Goal: Navigation & Orientation: Find specific page/section

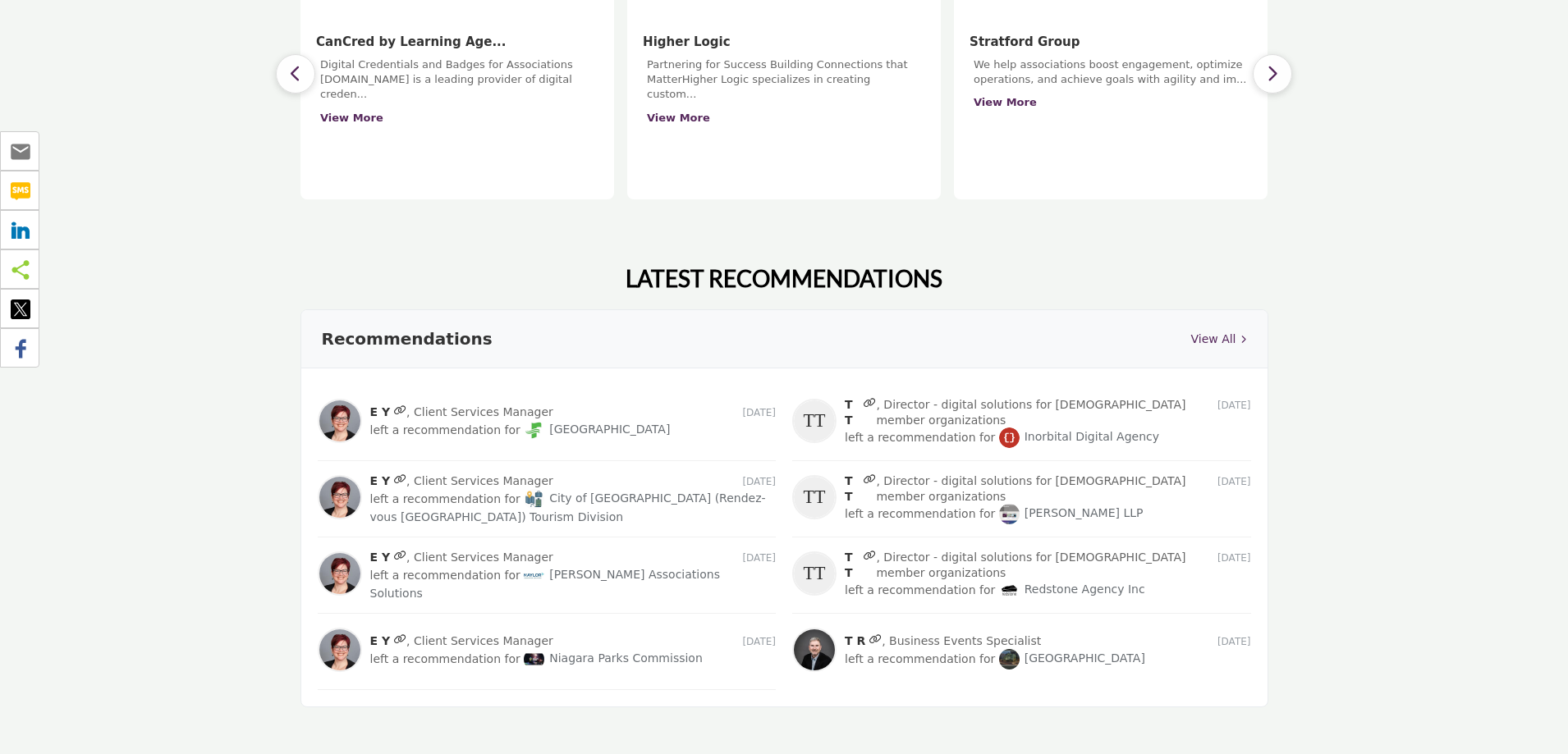
scroll to position [1313, 0]
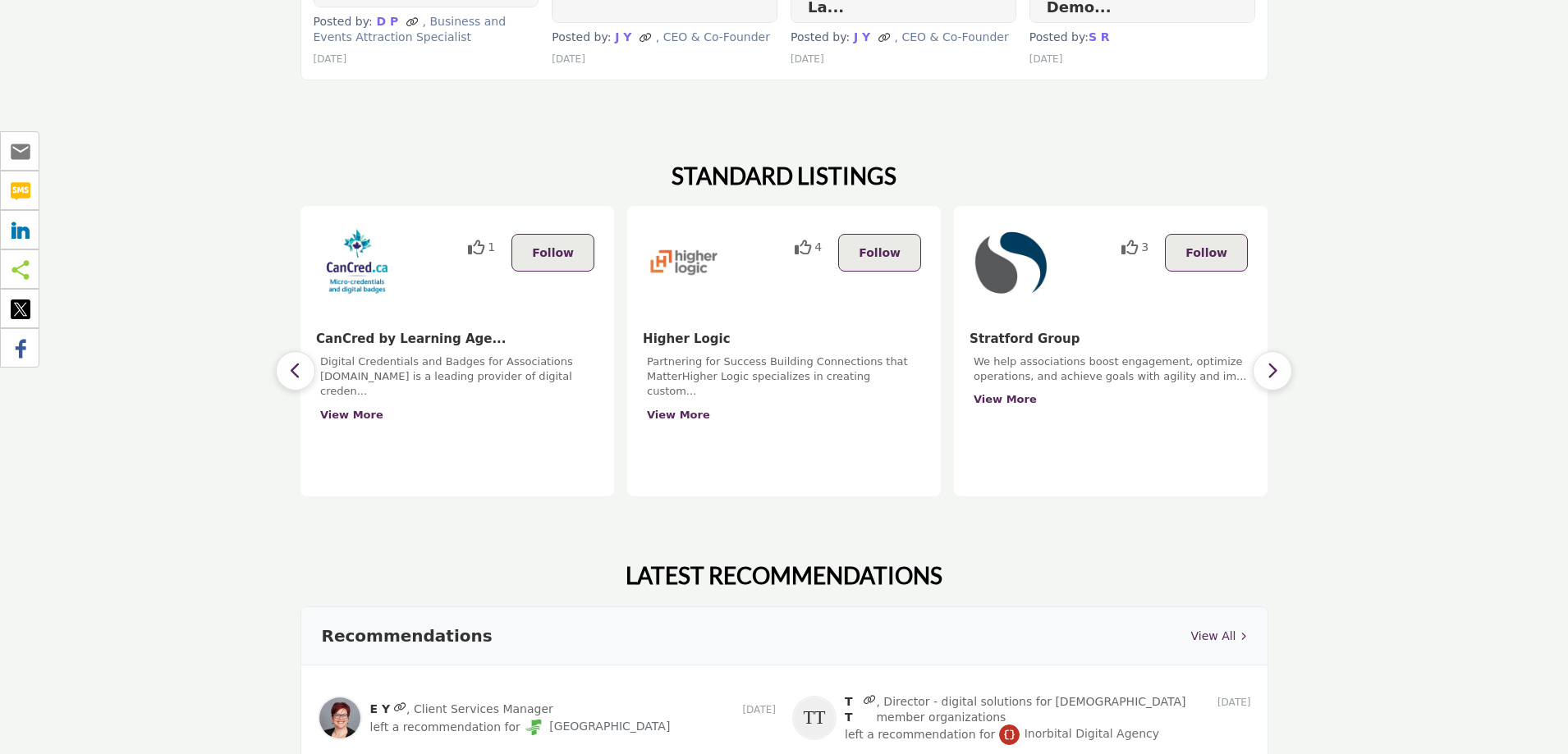
click at [1276, 361] on icon "button" at bounding box center [1272, 371] width 14 height 20
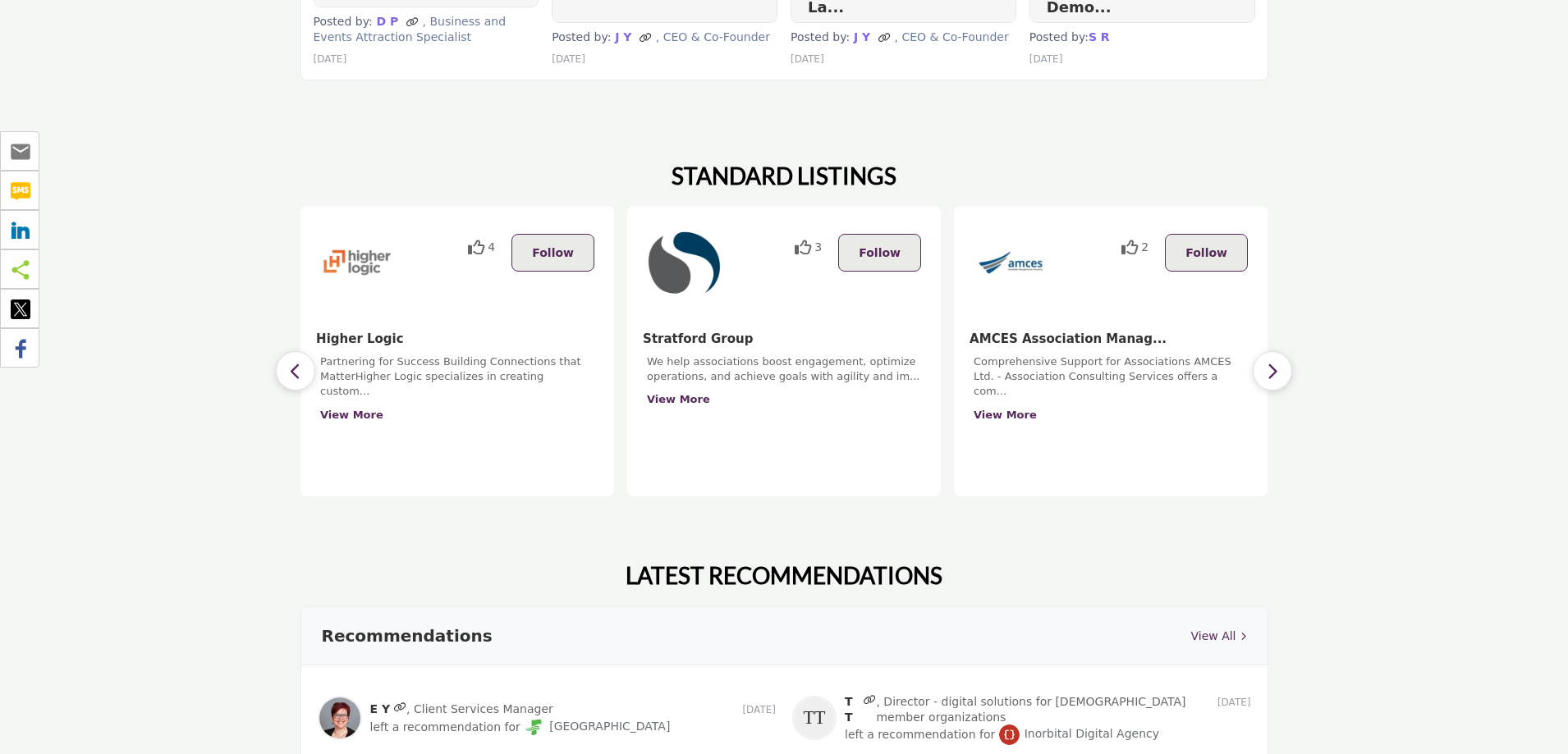
click at [1276, 361] on icon "button" at bounding box center [1272, 371] width 14 height 20
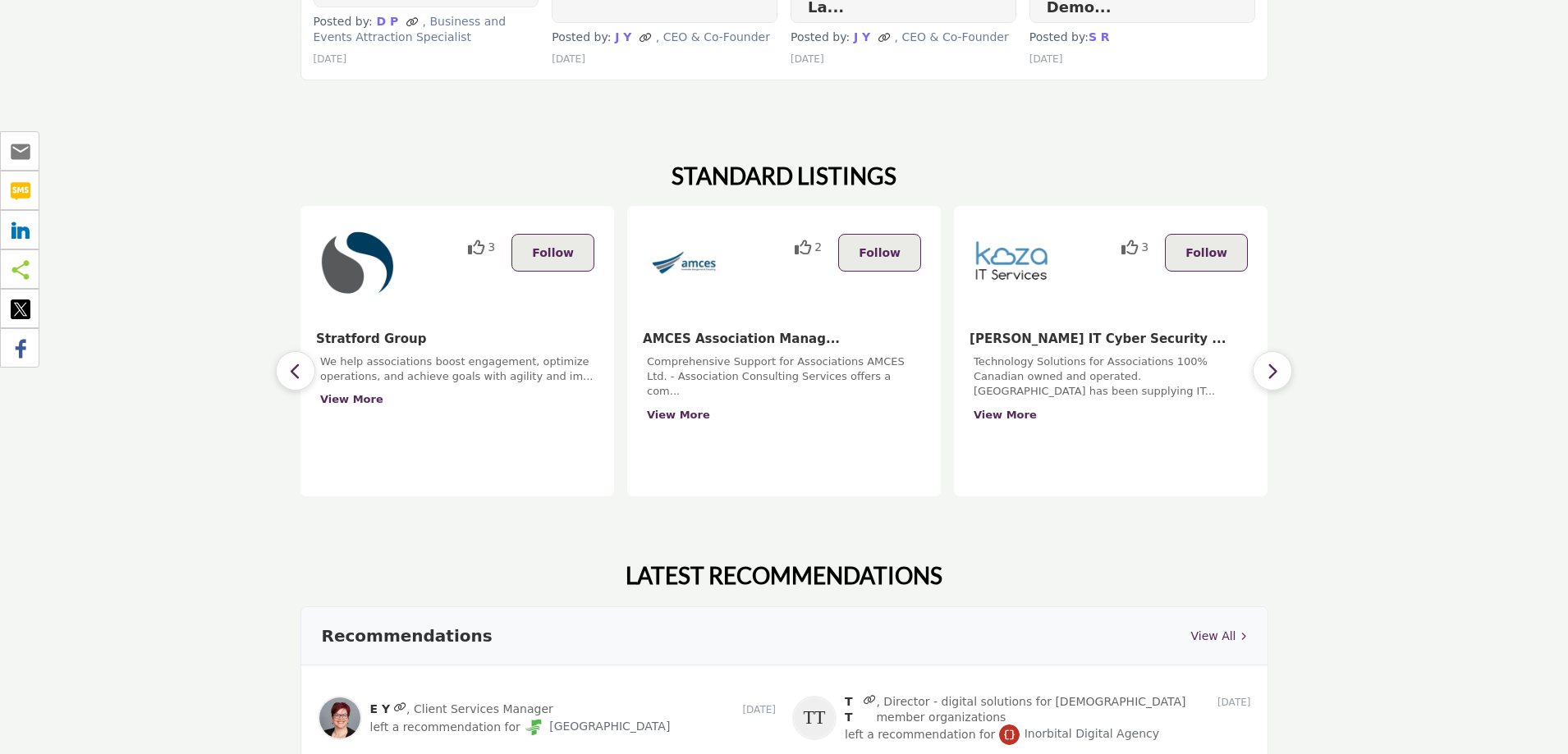
click at [1276, 361] on icon "button" at bounding box center [1272, 371] width 14 height 20
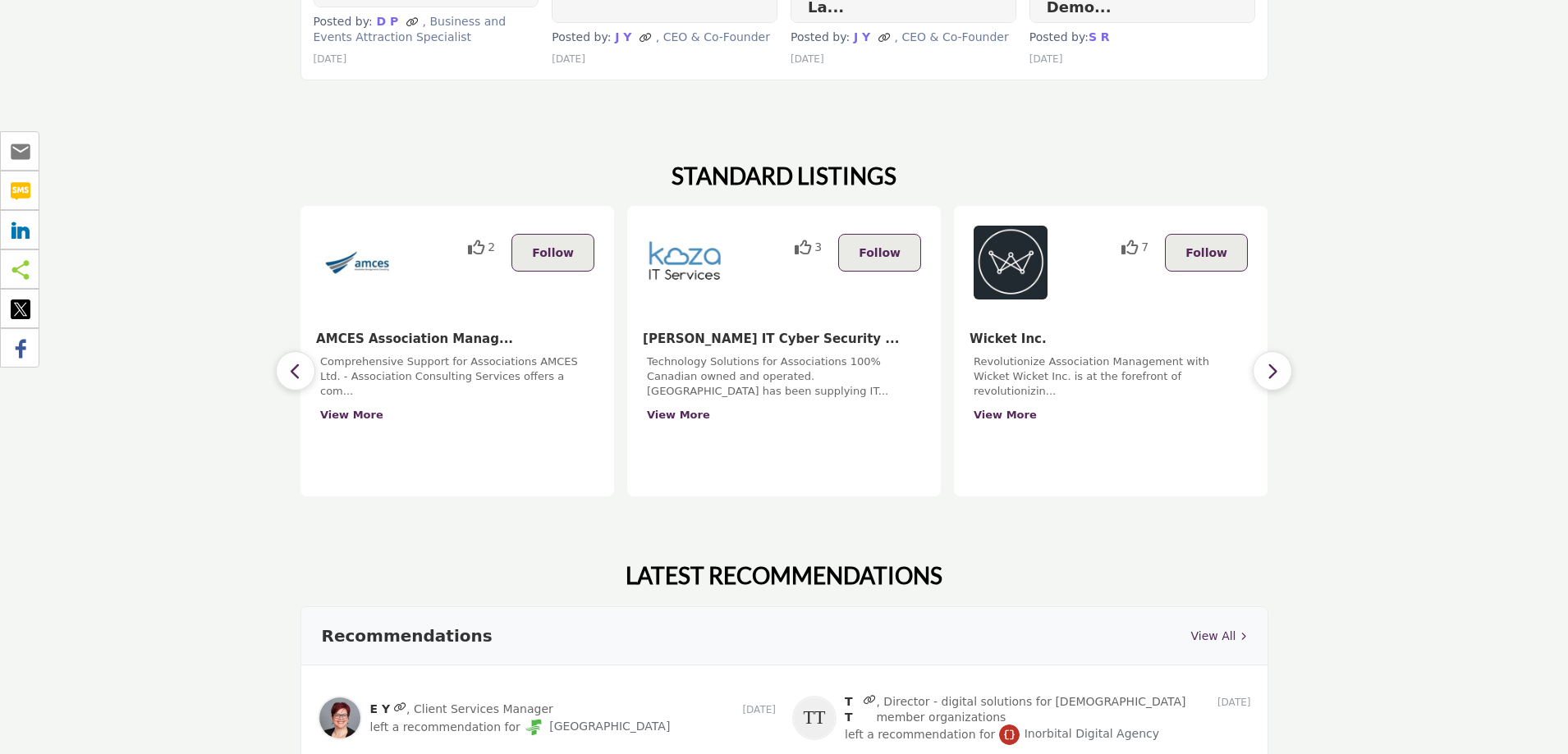
click at [1276, 361] on icon "button" at bounding box center [1272, 371] width 14 height 20
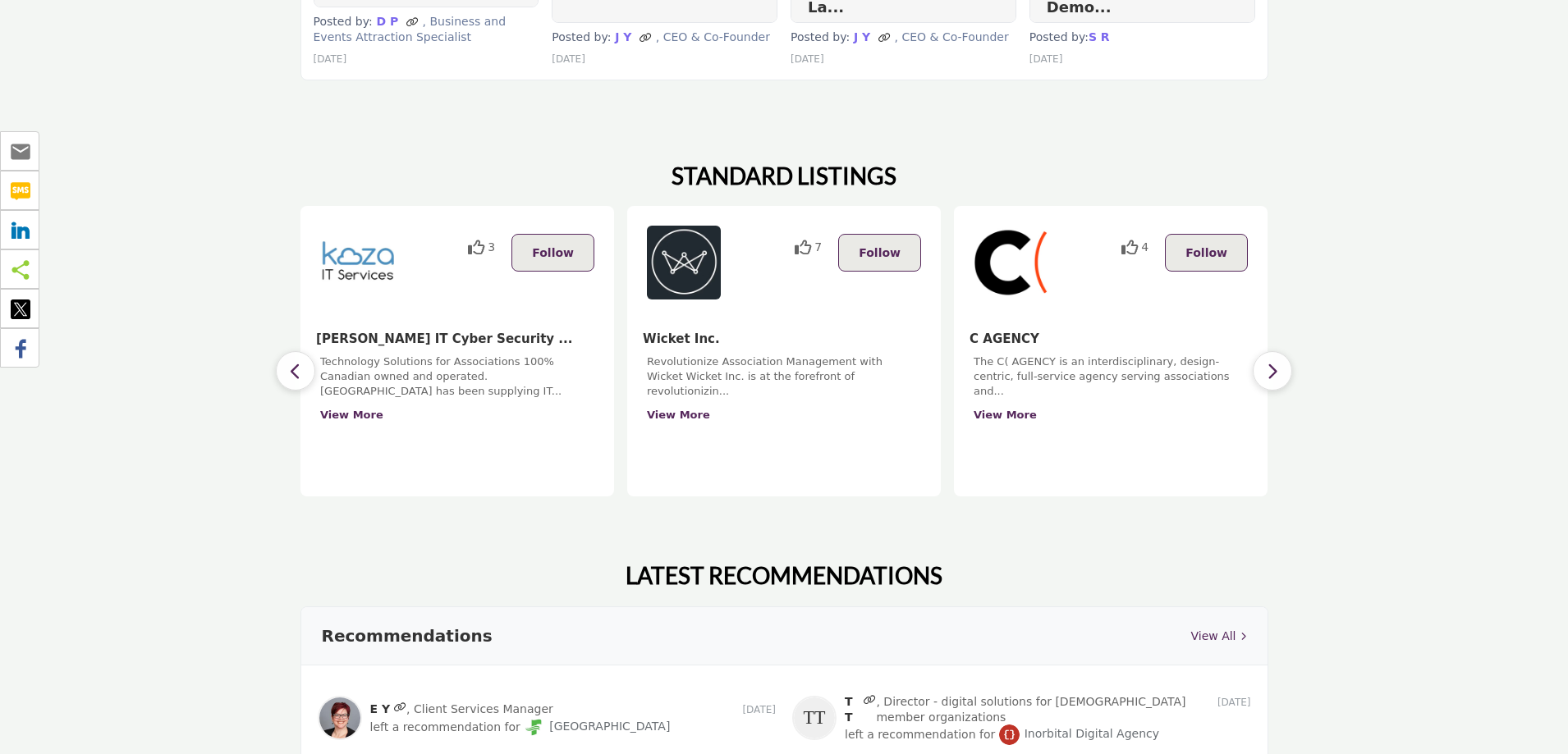
click at [1276, 361] on icon "button" at bounding box center [1272, 371] width 14 height 20
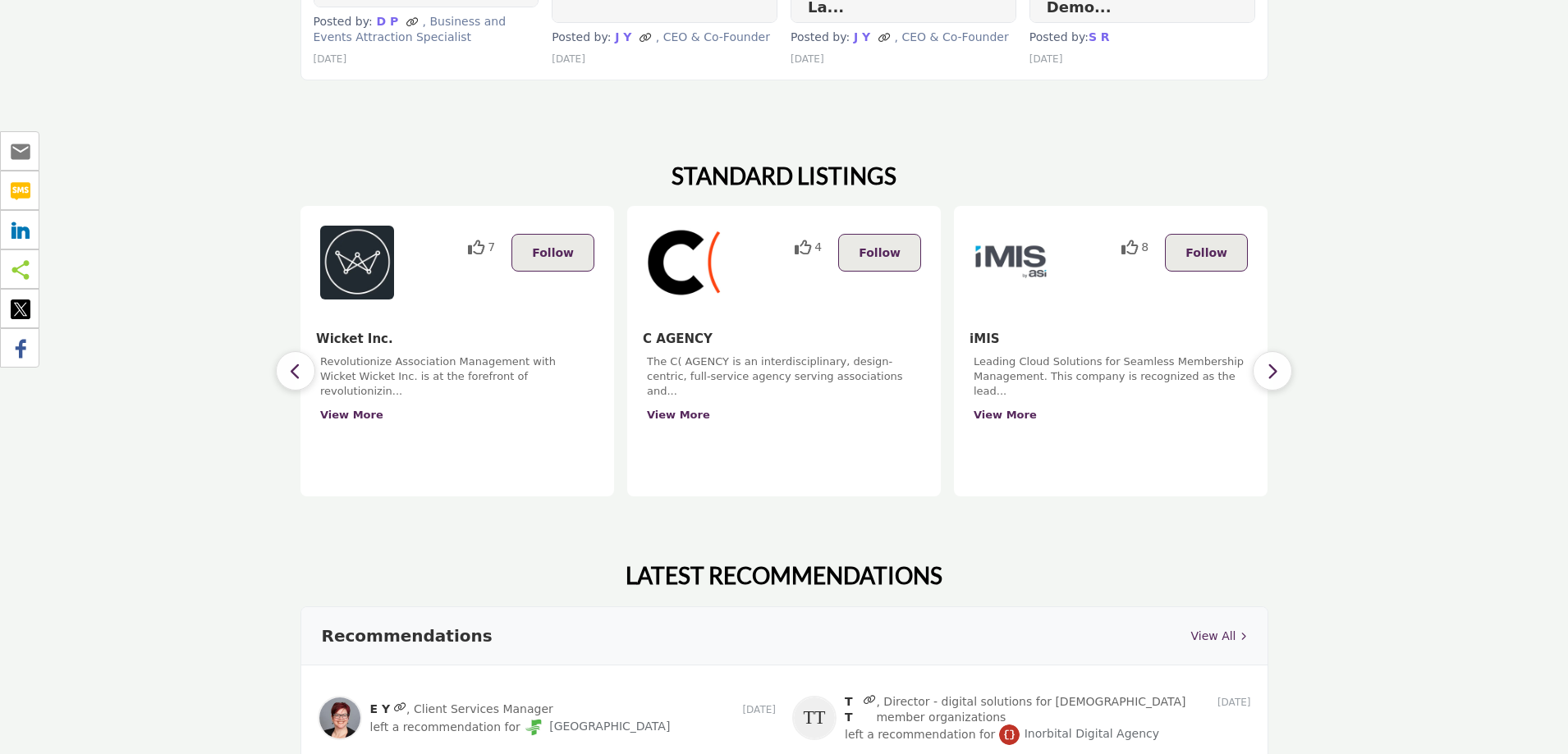
click at [1276, 361] on icon "button" at bounding box center [1272, 371] width 14 height 20
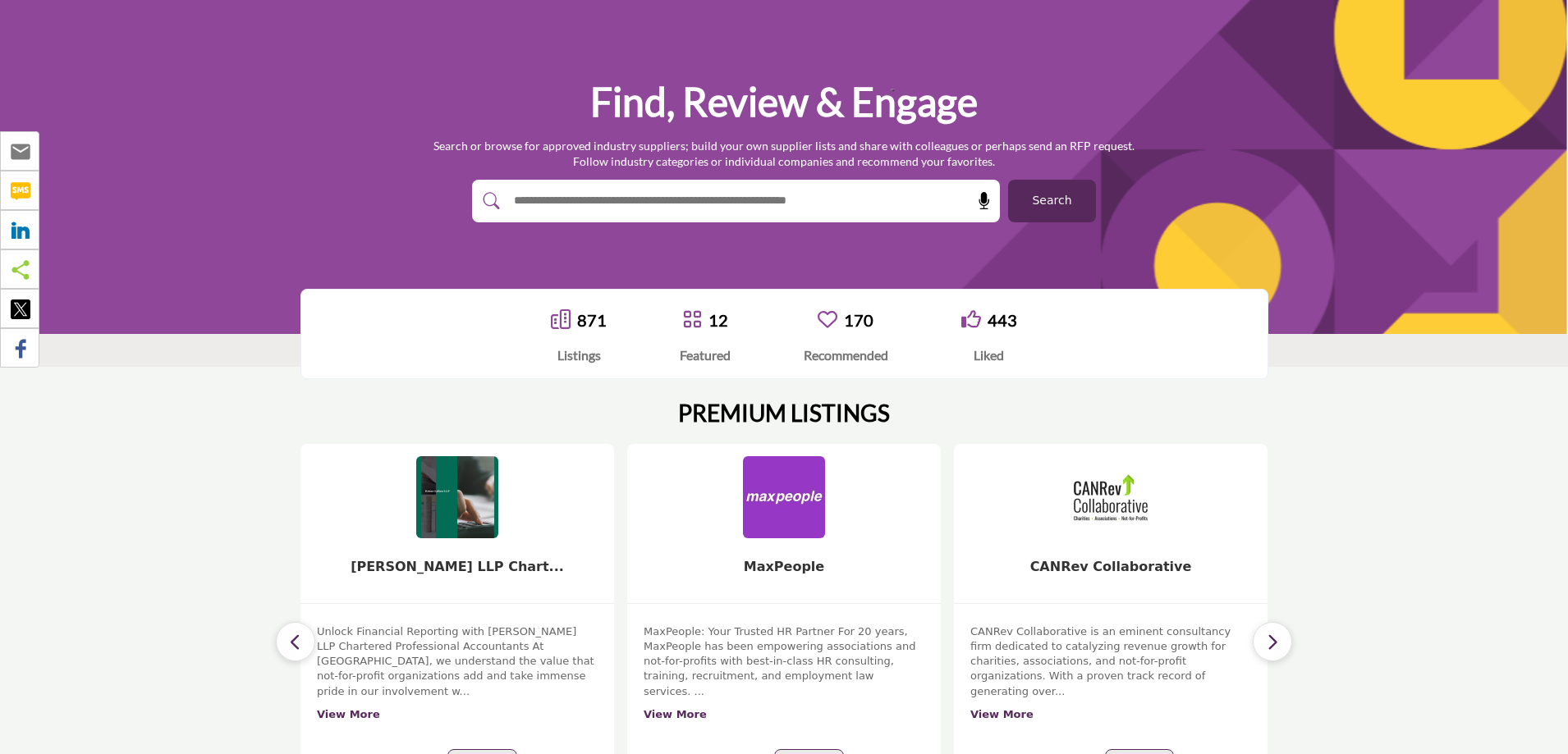
scroll to position [0, 0]
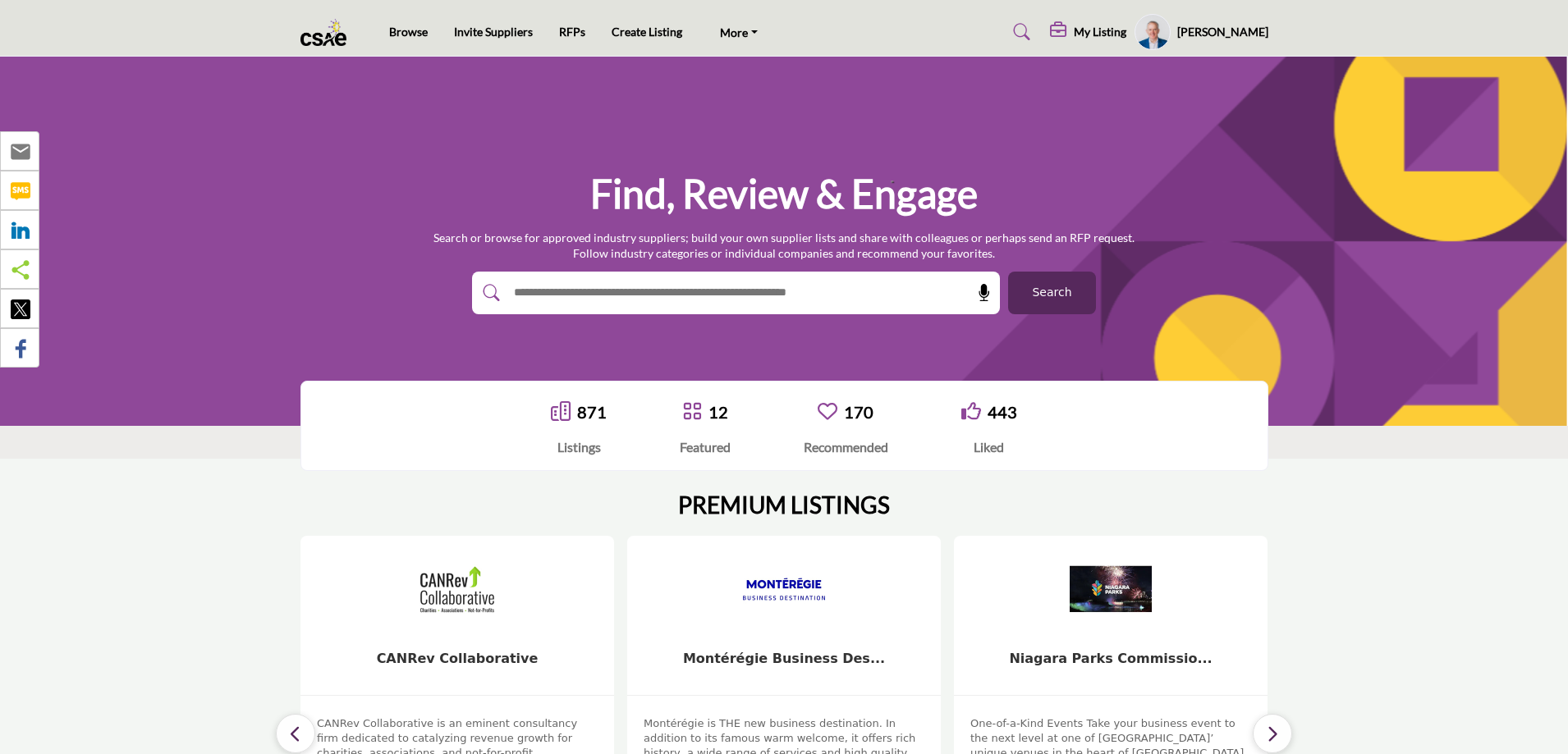
click at [1170, 25] on profile-featured-4957a38b-70fd-449d-98bd-68ddb9a3b74a "Show hide supplier dropdown" at bounding box center [1152, 32] width 36 height 36
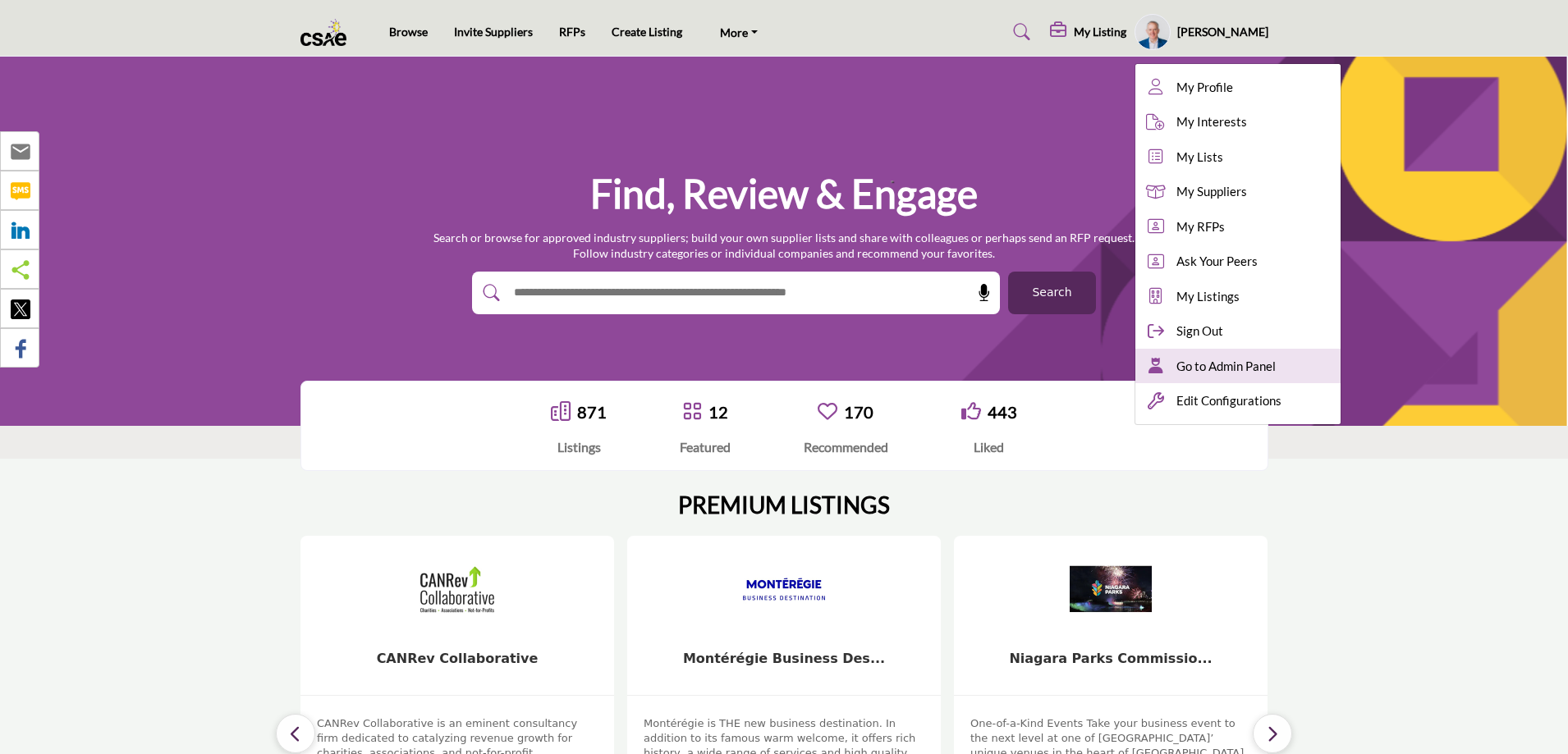
click at [1241, 368] on span "Go to Admin Panel" at bounding box center [1226, 366] width 100 height 19
